Goal: Information Seeking & Learning: Learn about a topic

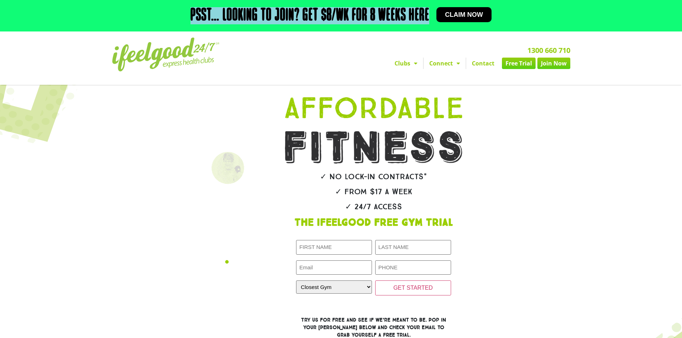
drag, startPoint x: 430, startPoint y: 12, endPoint x: 186, endPoint y: 21, distance: 245.2
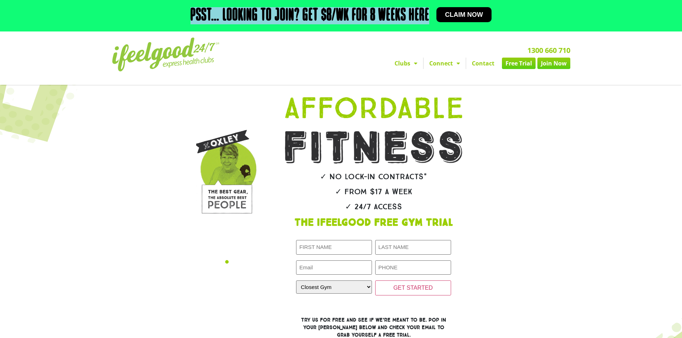
click at [186, 21] on div "Psst… Looking to join? Get $8/wk for 8 weeks here Claim now" at bounding box center [341, 16] width 458 height 24
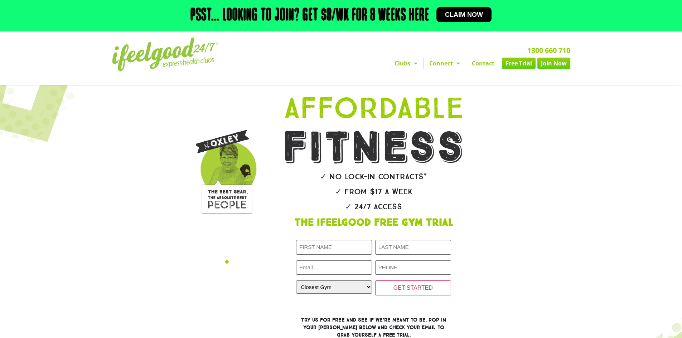
click at [274, 114] on div "✓ No lock-in contracts* ✓ From $17 a week ✓ 24/7 Access The IfeelGood Free Gym …" at bounding box center [374, 215] width 228 height 255
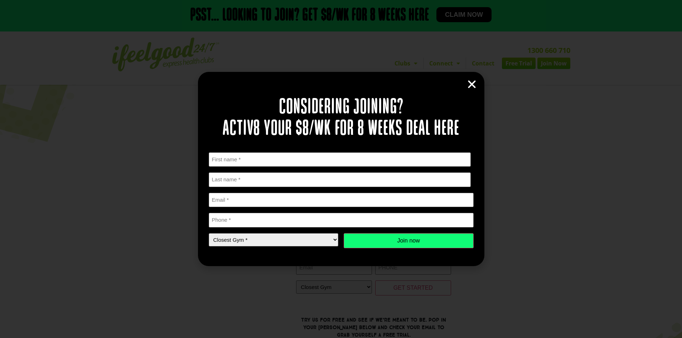
click at [470, 87] on icon "Close" at bounding box center [472, 84] width 11 height 11
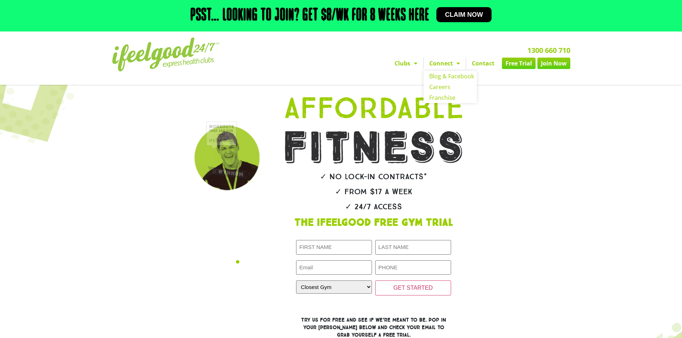
click at [458, 68] on span "Menu" at bounding box center [456, 63] width 7 height 13
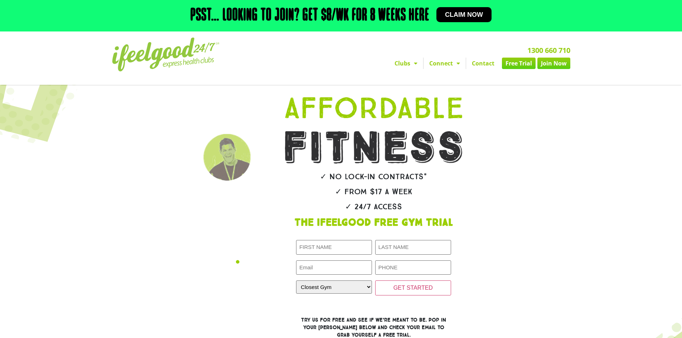
click at [458, 68] on span "Menu" at bounding box center [456, 63] width 7 height 13
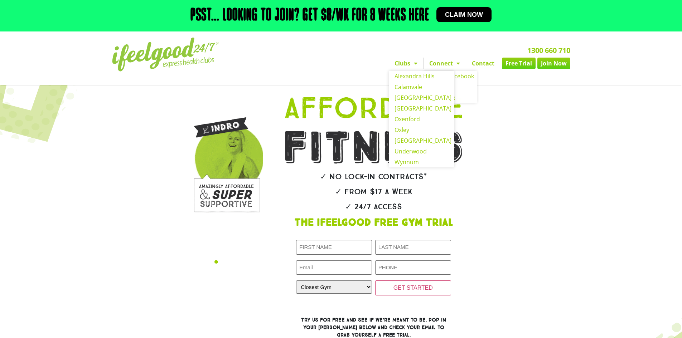
click at [411, 69] on span "Menu" at bounding box center [413, 63] width 7 height 13
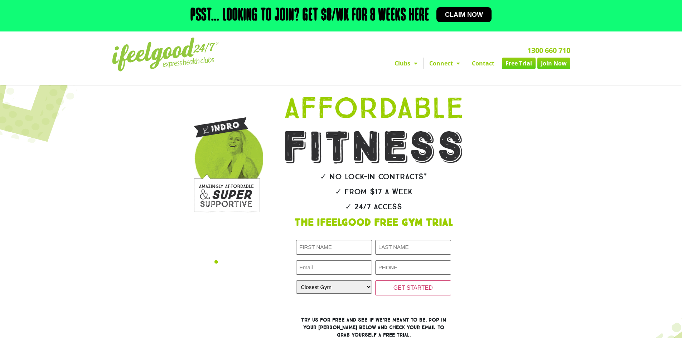
click at [411, 69] on span "Menu" at bounding box center [413, 63] width 7 height 13
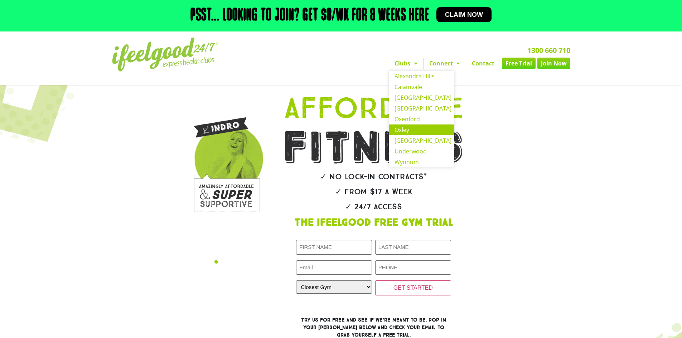
click at [421, 134] on link "Oxley" at bounding box center [422, 130] width 66 height 11
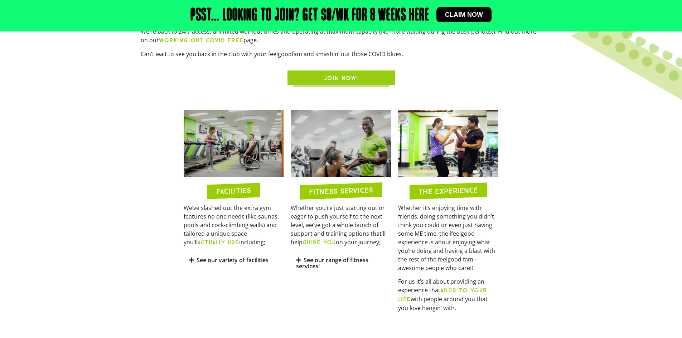
scroll to position [322, 0]
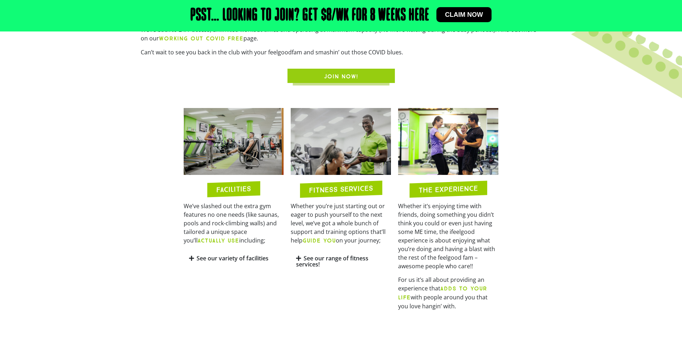
click at [236, 188] on h2 "FACILITIES" at bounding box center [233, 189] width 35 height 8
click at [197, 259] on link "See our variety of facilities" at bounding box center [233, 259] width 72 height 8
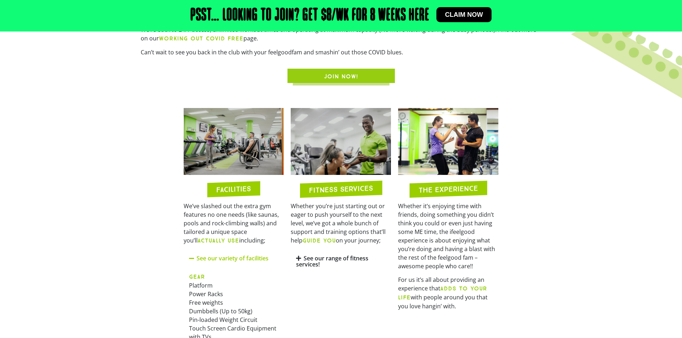
click at [336, 278] on div "FITNESS SERVICES Whether you’re just starting out or eager to push yourself to …" at bounding box center [340, 283] width 107 height 357
click at [318, 265] on link "See our range of fitness services!" at bounding box center [332, 262] width 72 height 14
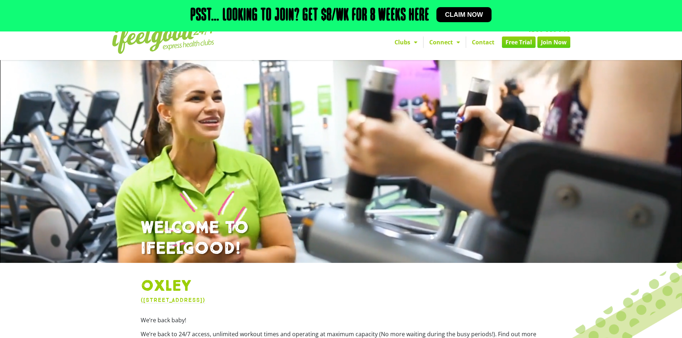
scroll to position [0, 0]
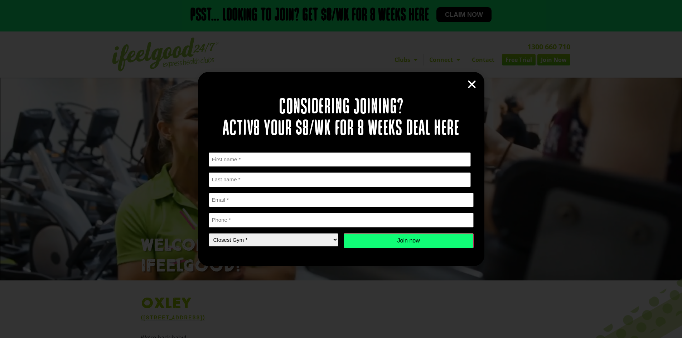
click at [470, 88] on icon "Close" at bounding box center [472, 84] width 11 height 11
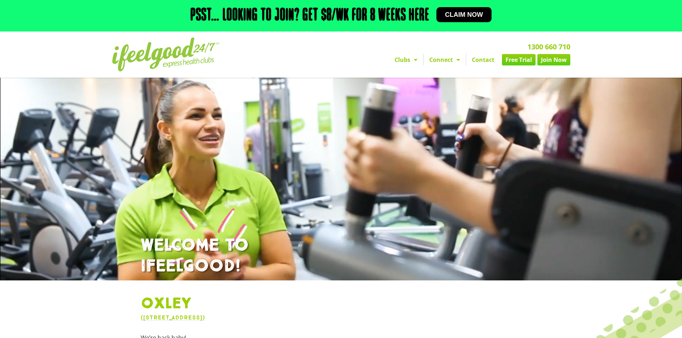
click at [199, 59] on img at bounding box center [165, 55] width 107 height 34
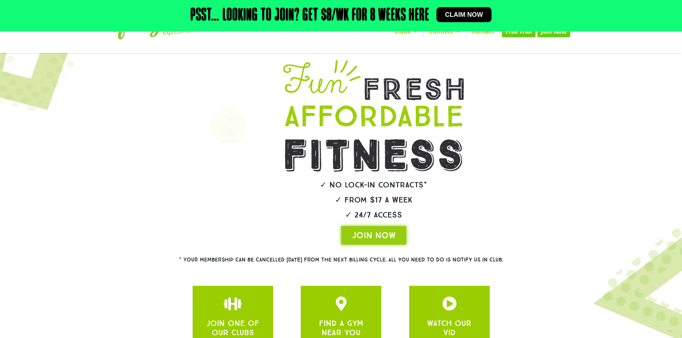
scroll to position [104, 0]
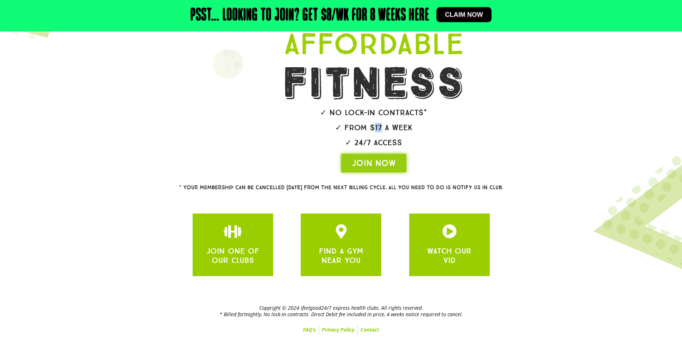
drag, startPoint x: 380, startPoint y: 130, endPoint x: 375, endPoint y: 130, distance: 5.4
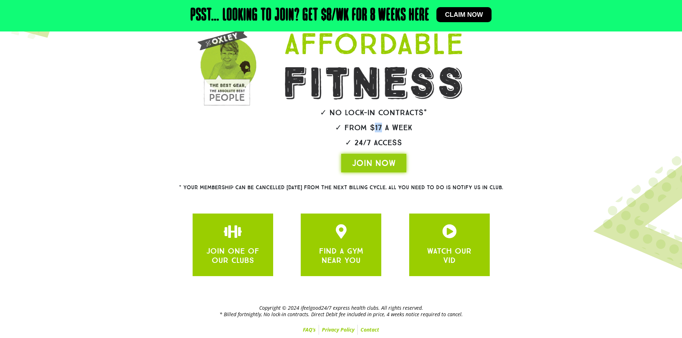
click at [375, 130] on h2 "✓ From $17 a week" at bounding box center [373, 128] width 221 height 8
click at [369, 133] on div "✓ No lock-in contracts* ✓ From $17 a week ✓ 24/7 Access JOIN NOW" at bounding box center [374, 80] width 228 height 192
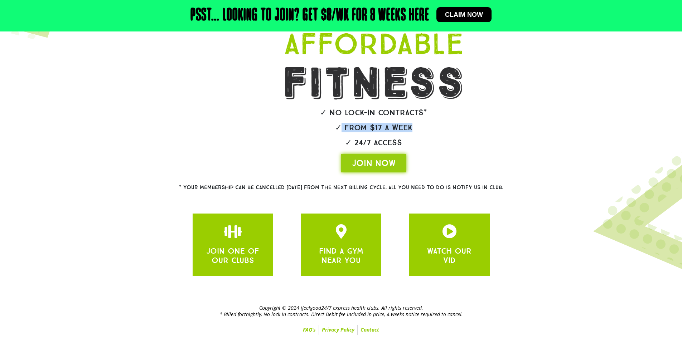
drag, startPoint x: 341, startPoint y: 127, endPoint x: 416, endPoint y: 131, distance: 75.3
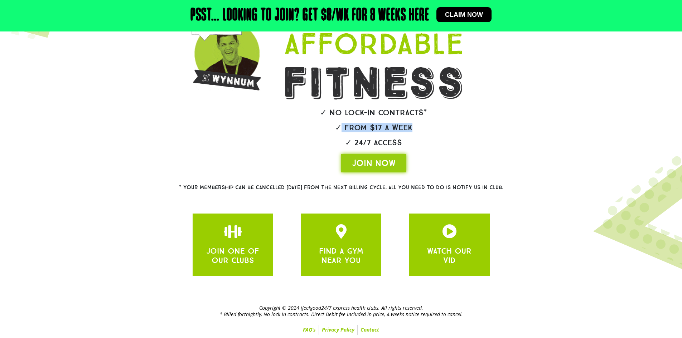
click at [416, 131] on h2 "✓ From $17 a week" at bounding box center [373, 128] width 221 height 8
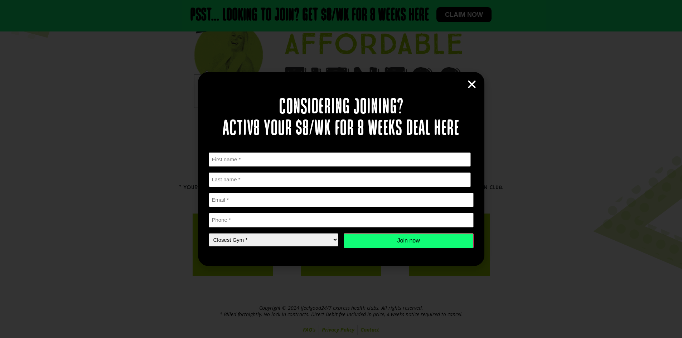
click at [475, 83] on icon "Close" at bounding box center [472, 84] width 11 height 11
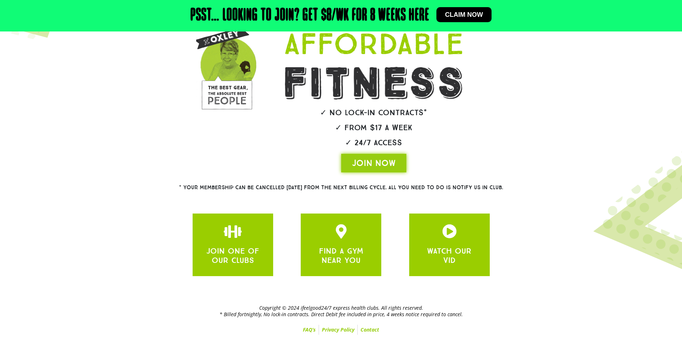
click at [449, 162] on div "JOIN NOW" at bounding box center [373, 163] width 221 height 19
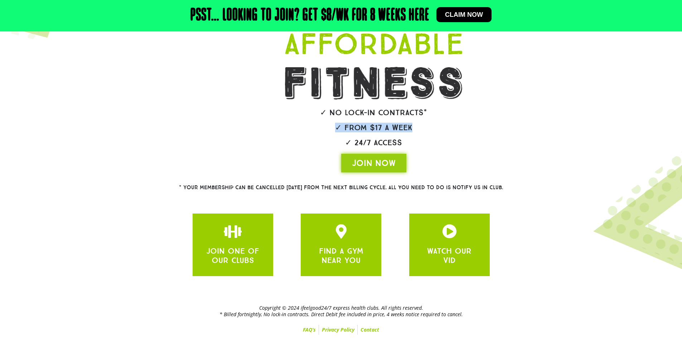
drag, startPoint x: 413, startPoint y: 129, endPoint x: 325, endPoint y: 135, distance: 88.0
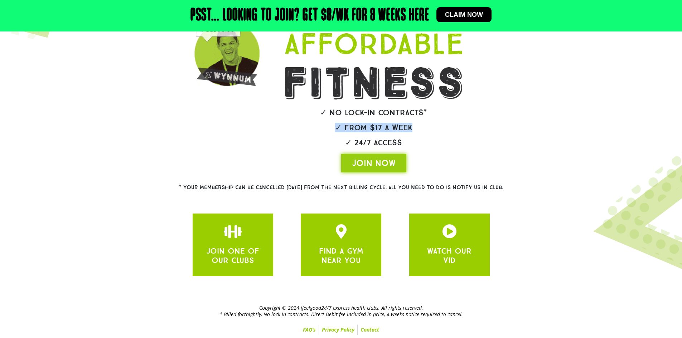
click at [325, 135] on div "✓ No lock-in contracts* ✓ From $17 a week ✓ 24/7 Access JOIN NOW" at bounding box center [374, 80] width 228 height 192
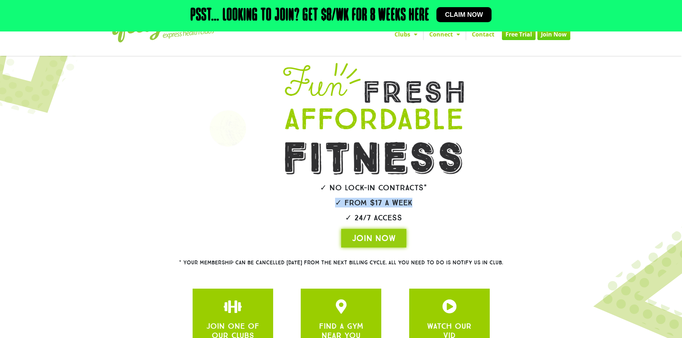
scroll to position [0, 0]
